Goal: Task Accomplishment & Management: Use online tool/utility

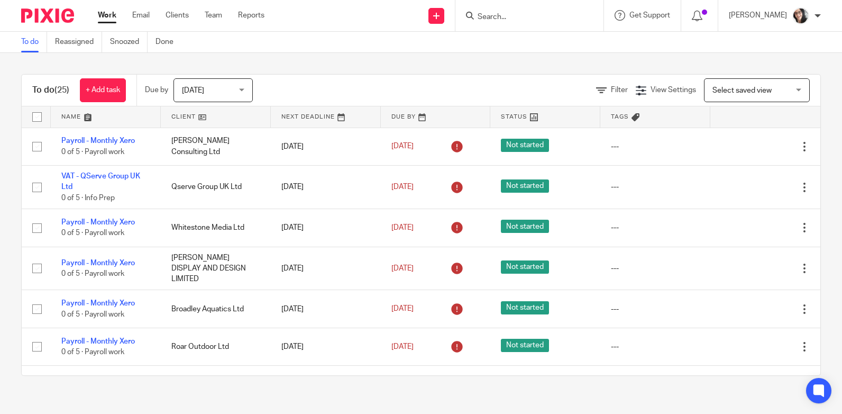
scroll to position [317, 0]
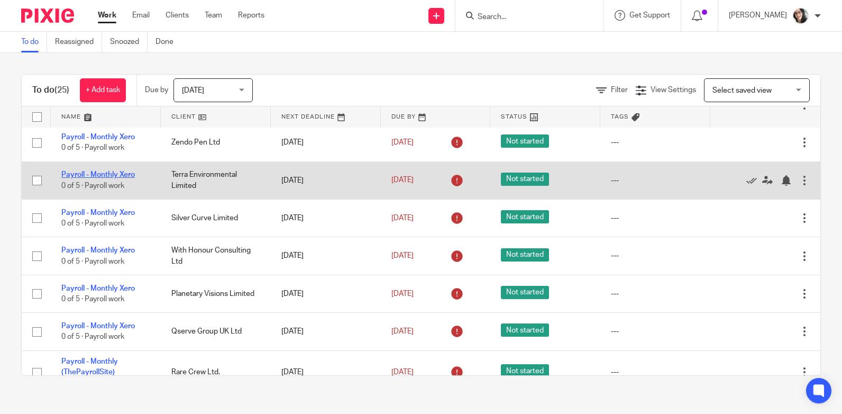
click at [99, 175] on link "Payroll - Monthly Xero" at bounding box center [98, 174] width 74 height 7
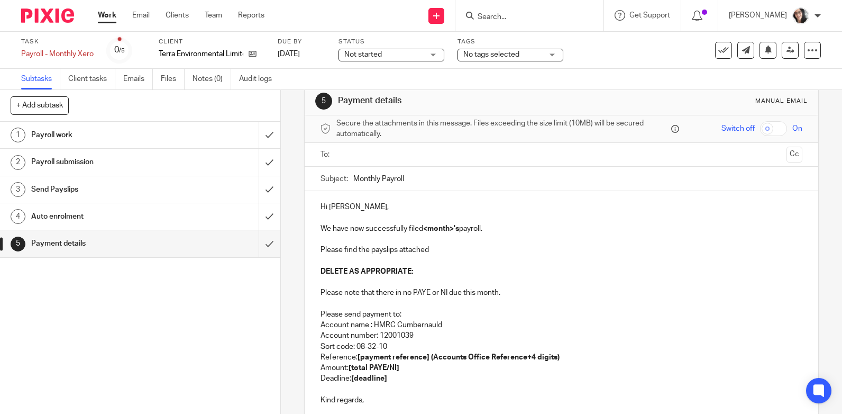
scroll to position [19, 0]
click at [362, 156] on input "text" at bounding box center [561, 155] width 442 height 12
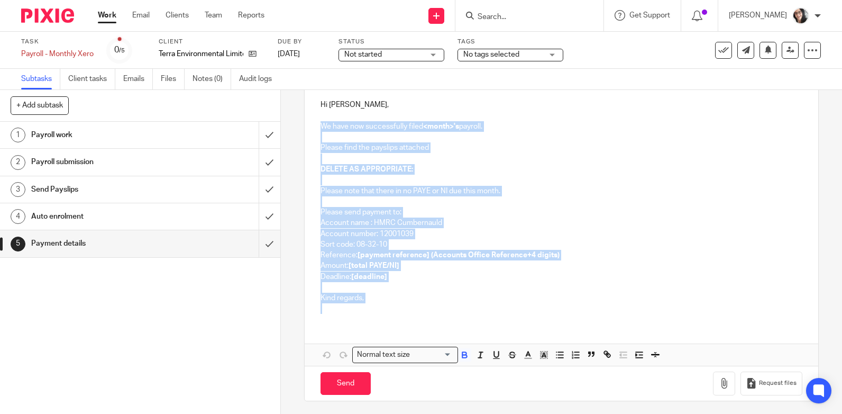
scroll to position [126, 0]
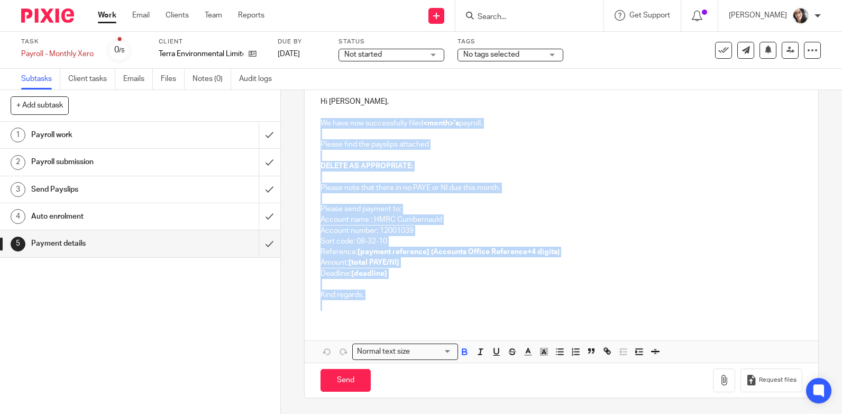
drag, startPoint x: 316, startPoint y: 230, endPoint x: 476, endPoint y: 300, distance: 174.8
click at [476, 300] on div "Hi Paul, We have now successfully filed <month>'s payroll. Please find the pays…" at bounding box center [562, 202] width 514 height 233
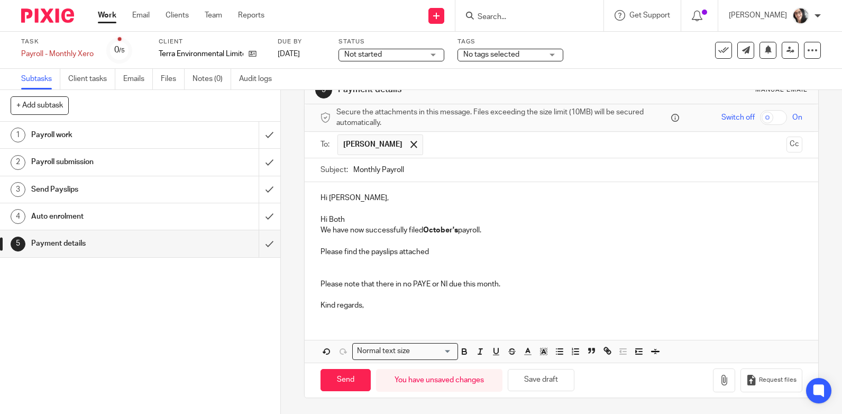
scroll to position [30, 0]
drag, startPoint x: 346, startPoint y: 184, endPoint x: 313, endPoint y: 213, distance: 43.5
click at [313, 213] on div "Hi Paul, Hi Both We have now successfully filed October's payroll. Please find …" at bounding box center [562, 250] width 514 height 136
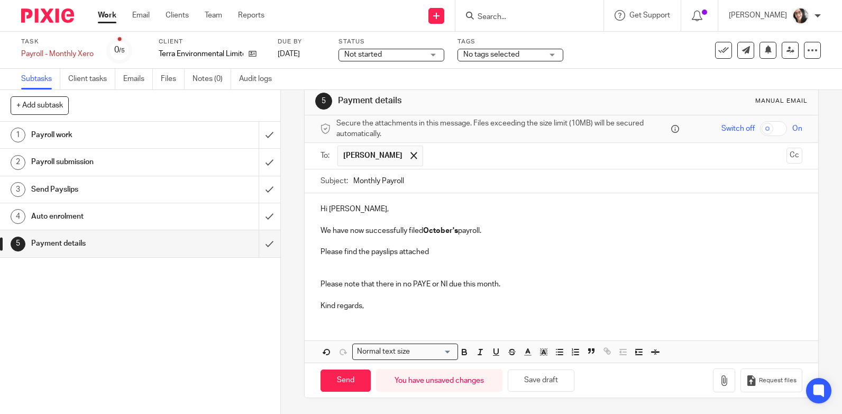
scroll to position [19, 0]
click at [719, 383] on icon "button" at bounding box center [724, 380] width 11 height 11
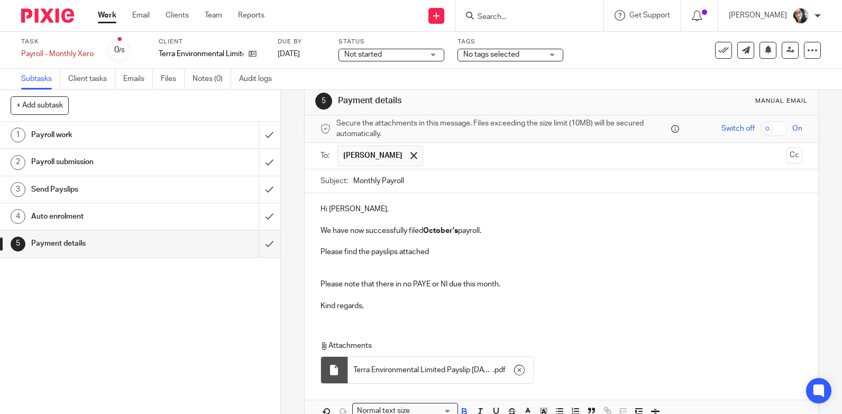
click at [443, 231] on strong "October's" at bounding box center [440, 230] width 35 height 7
copy p "October's"
click at [428, 178] on input "Monthly Payroll" at bounding box center [577, 181] width 449 height 24
paste input "October's"
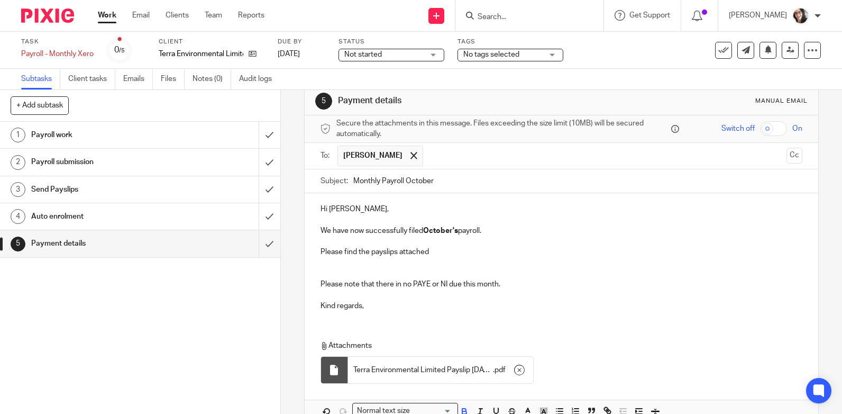
scroll to position [79, 0]
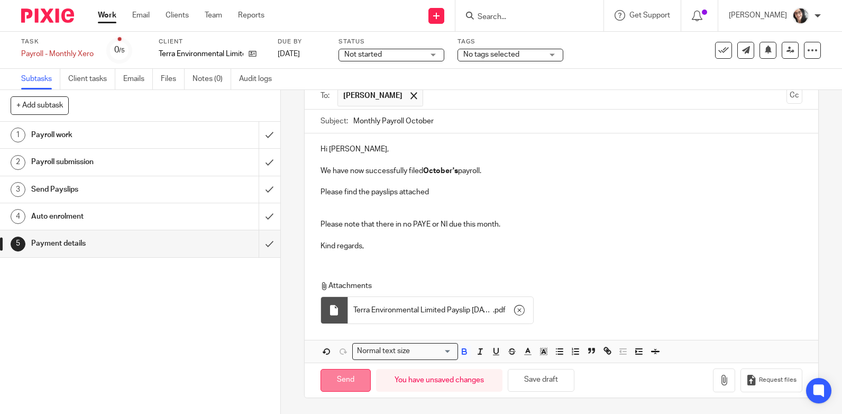
type input "Monthly Payroll October"
click at [356, 375] on input "Send" at bounding box center [346, 380] width 50 height 23
type input "Sent"
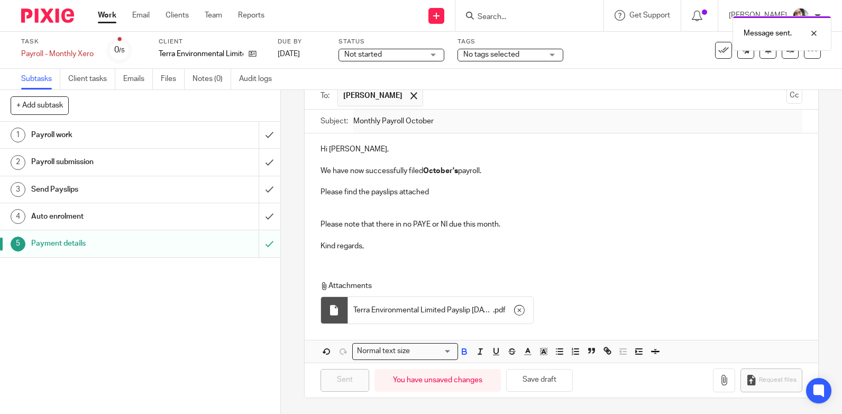
click at [719, 50] on div "Message sent." at bounding box center [626, 31] width 410 height 40
click at [720, 49] on icon at bounding box center [723, 50] width 11 height 11
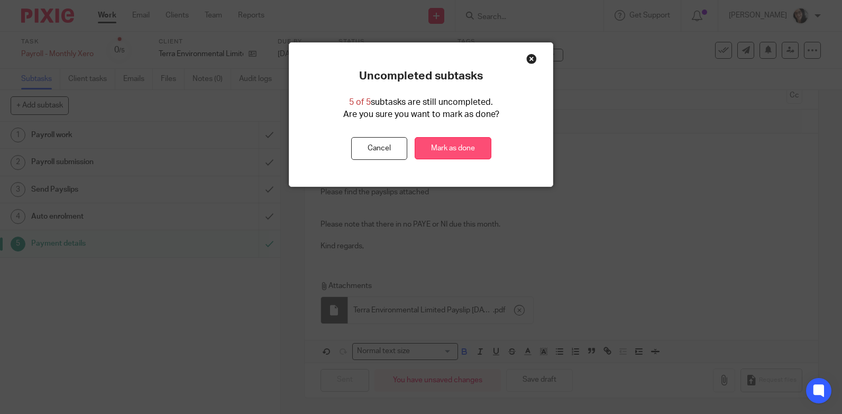
click at [467, 151] on link "Mark as done" at bounding box center [453, 148] width 77 height 23
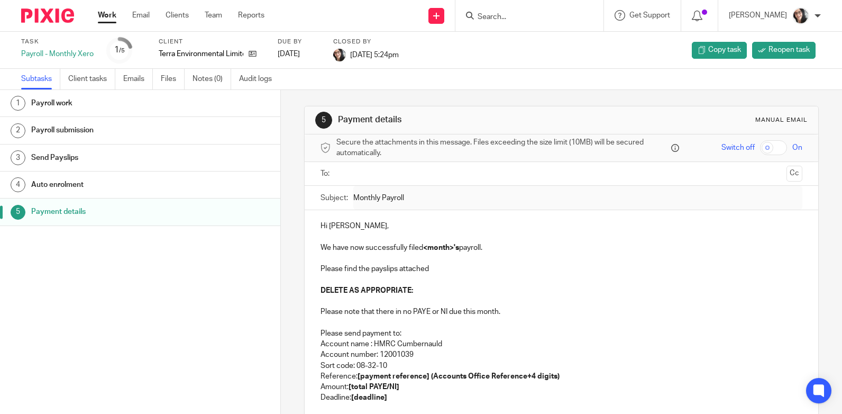
click at [105, 17] on link "Work" at bounding box center [107, 15] width 19 height 11
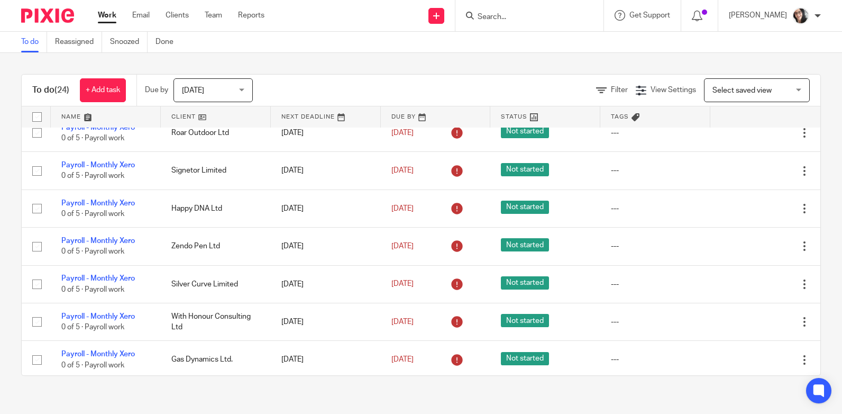
scroll to position [264, 0]
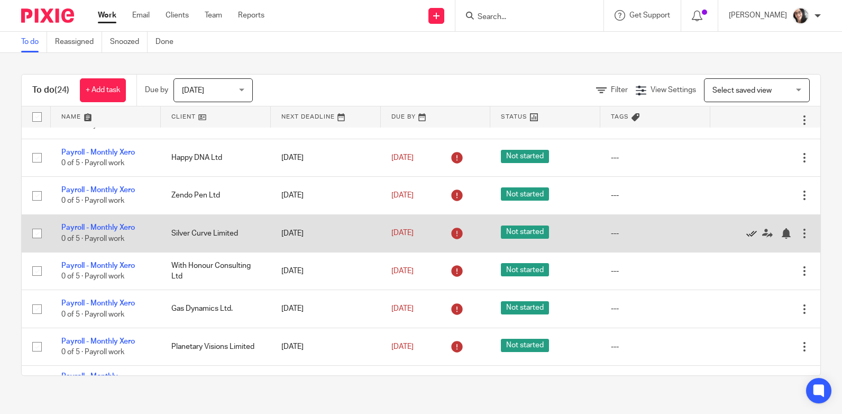
click at [746, 234] on icon at bounding box center [751, 233] width 11 height 11
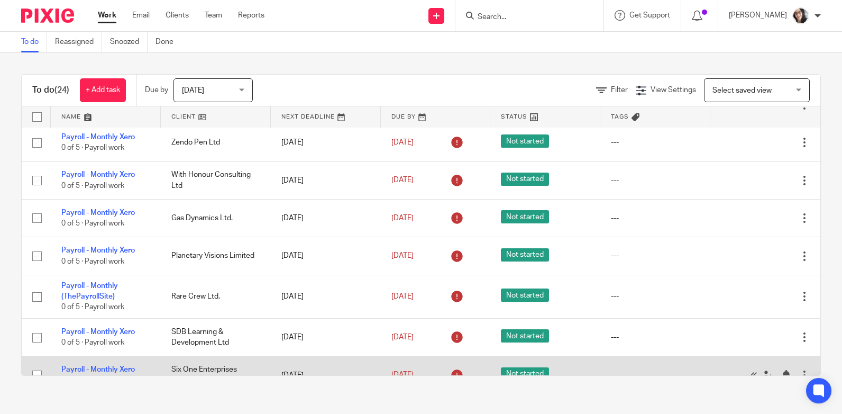
scroll to position [370, 0]
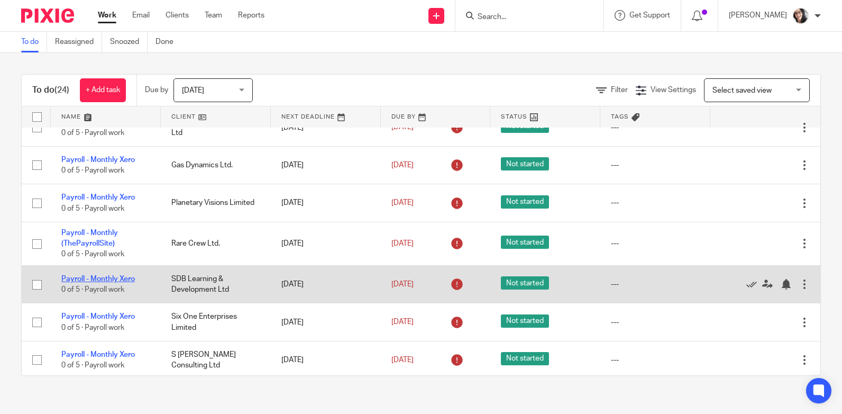
click at [129, 278] on link "Payroll - Monthly Xero" at bounding box center [98, 278] width 74 height 7
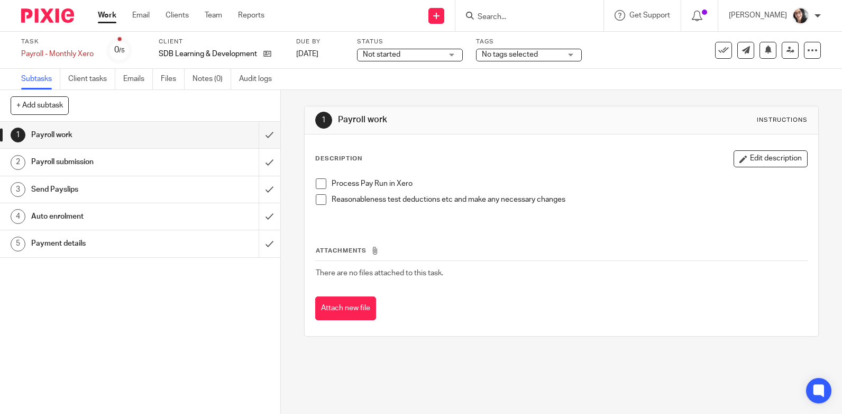
click at [39, 244] on h1 "Payment details" at bounding box center [103, 243] width 144 height 16
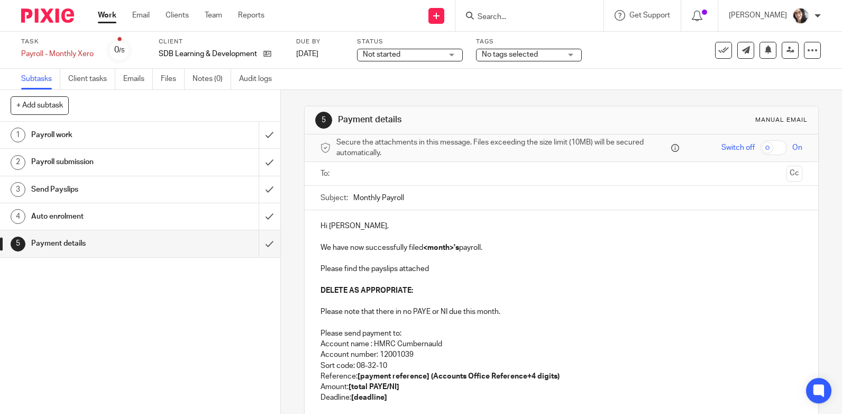
click at [384, 173] on input "text" at bounding box center [561, 174] width 442 height 12
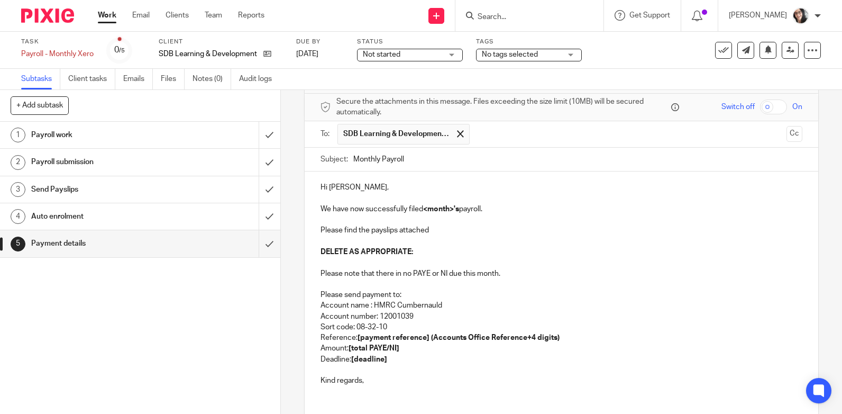
scroll to position [126, 0]
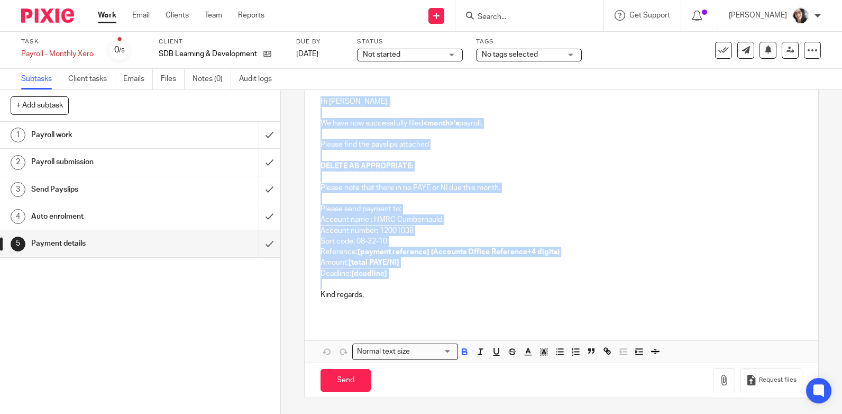
drag, startPoint x: 387, startPoint y: 281, endPoint x: 311, endPoint y: 103, distance: 193.6
click at [311, 103] on div "Hi Stephen, We have now successfully filed <month>'s payroll. Please find the p…" at bounding box center [562, 202] width 514 height 233
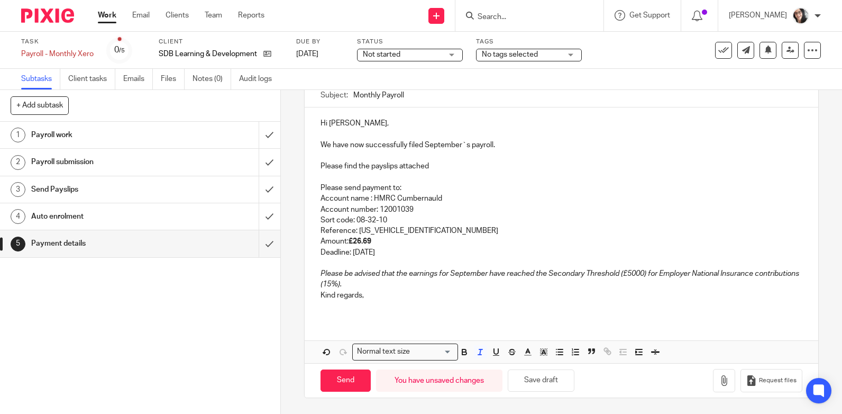
scroll to position [105, 0]
click at [441, 147] on p "We have now successfully filed September`s payroll." at bounding box center [562, 145] width 482 height 11
click at [392, 248] on p "Deadline: 22th of October 25" at bounding box center [562, 252] width 482 height 11
copy p "October"
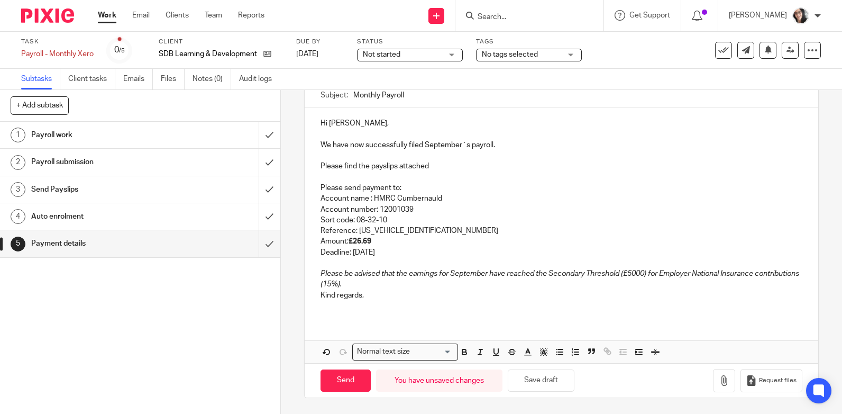
click at [439, 144] on p "We have now successfully filed September`s payroll." at bounding box center [562, 145] width 482 height 11
drag, startPoint x: 422, startPoint y: 182, endPoint x: 435, endPoint y: 145, distance: 38.8
click at [435, 145] on p "We have now successfully filed September`s payroll." at bounding box center [562, 145] width 482 height 11
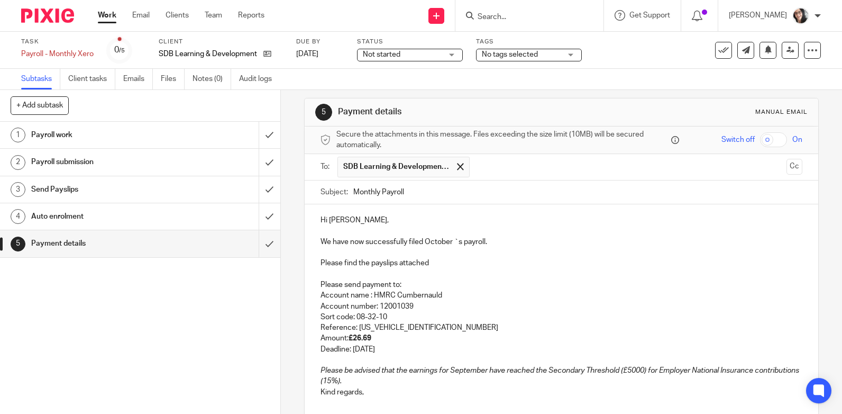
scroll to position [0, 0]
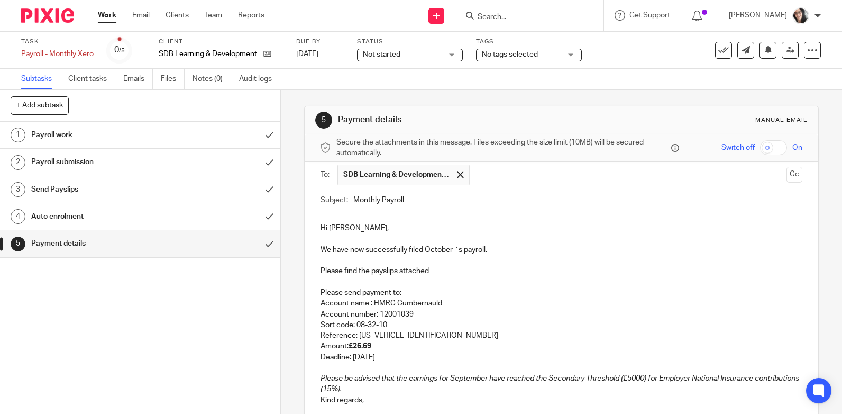
click at [428, 198] on input "Monthly Payroll" at bounding box center [577, 200] width 449 height 24
paste input "October"
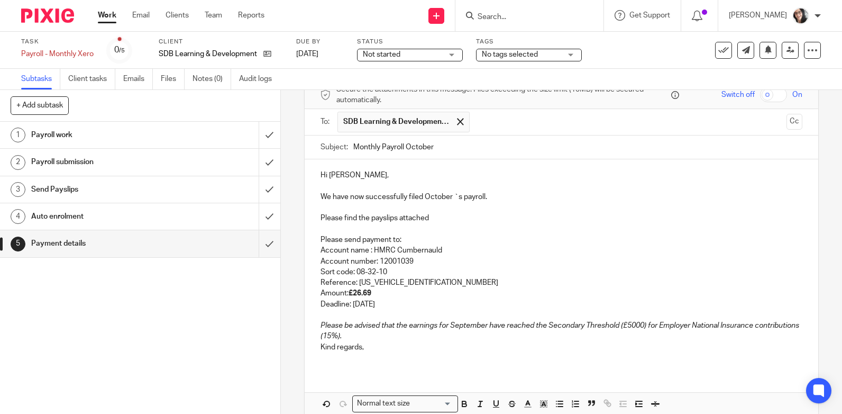
type input "Monthly Payroll October"
click at [389, 303] on p "Deadline: 22th of October 25" at bounding box center [562, 304] width 482 height 11
click at [316, 350] on div "Hi Stephen, We have now successfully filed October `s payroll. Please find the …" at bounding box center [562, 265] width 514 height 212
click at [371, 293] on p "Amount: £26.69" at bounding box center [562, 293] width 482 height 11
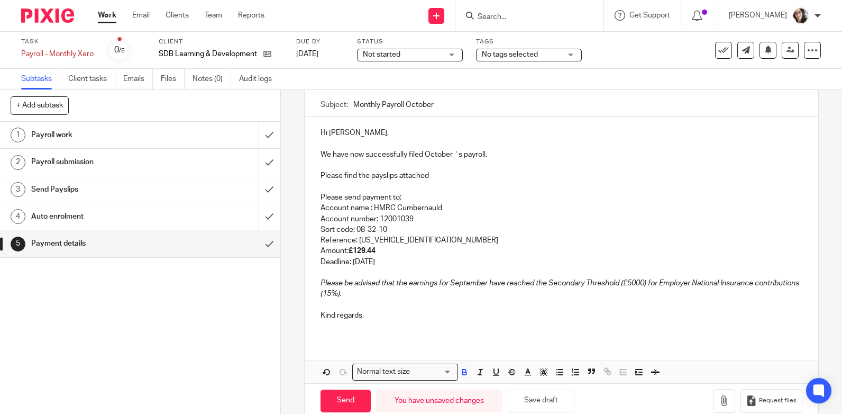
scroll to position [116, 0]
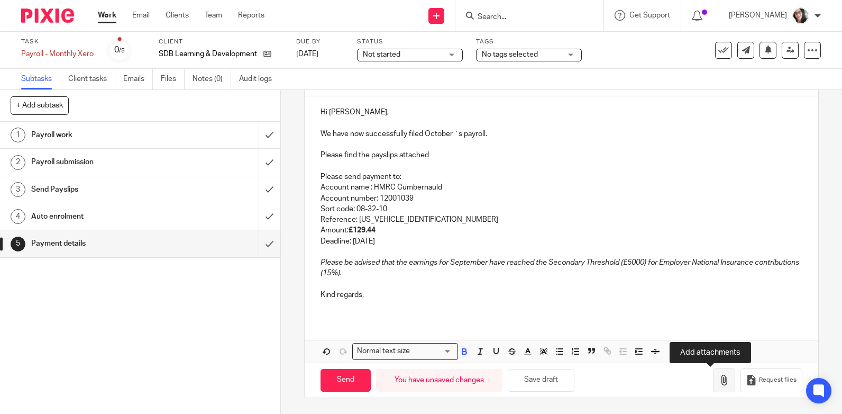
click at [719, 376] on icon "button" at bounding box center [724, 380] width 11 height 11
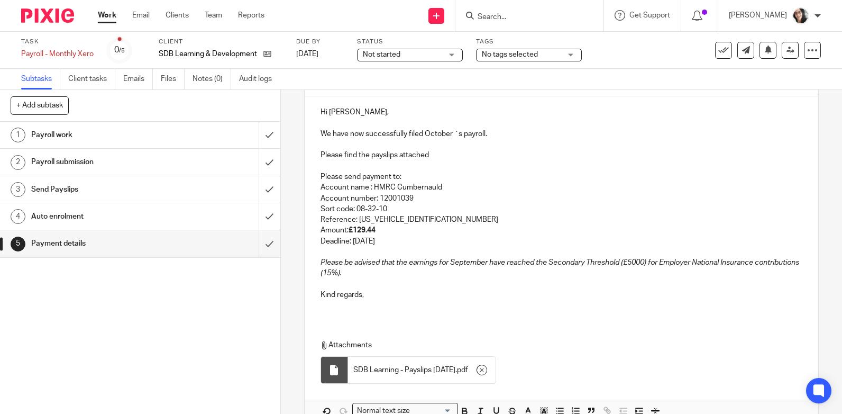
click at [431, 224] on p "Reference: 120PB021790582606" at bounding box center [562, 219] width 482 height 11
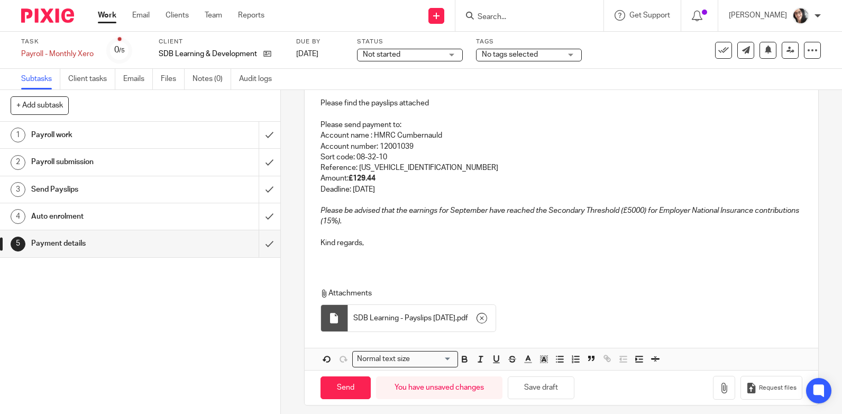
scroll to position [175, 0]
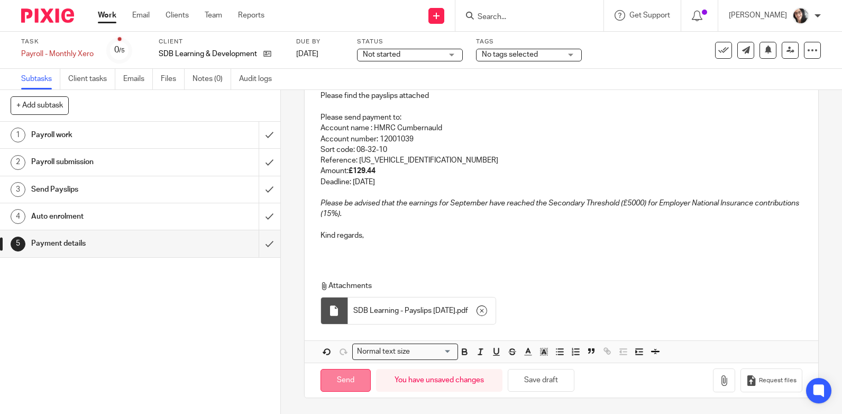
click at [340, 379] on input "Send" at bounding box center [346, 380] width 50 height 23
type input "Sent"
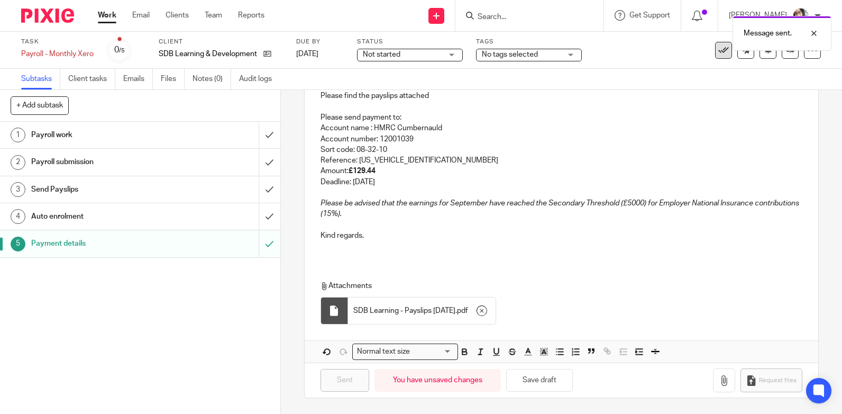
click at [718, 54] on icon at bounding box center [723, 50] width 11 height 11
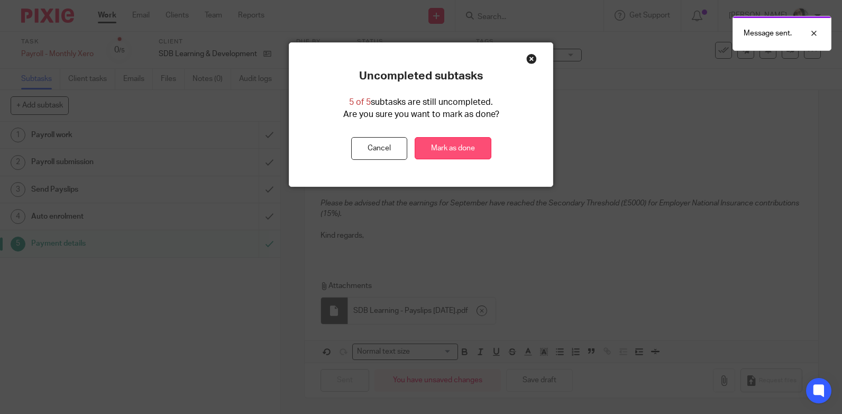
click at [455, 153] on link "Mark as done" at bounding box center [453, 148] width 77 height 23
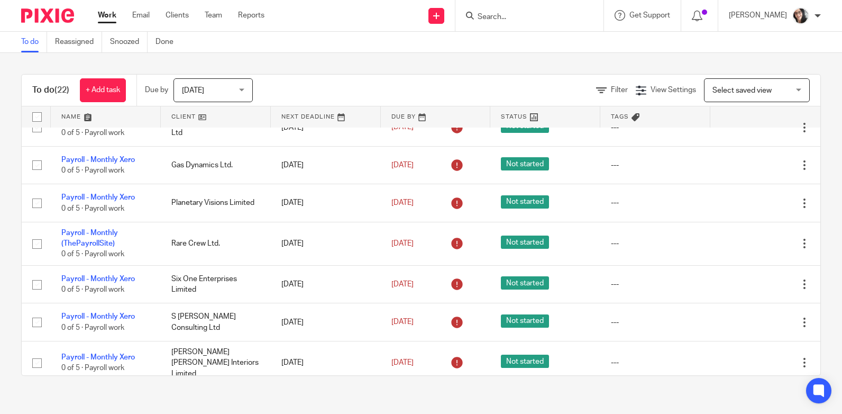
scroll to position [423, 0]
